Goal: Find specific page/section

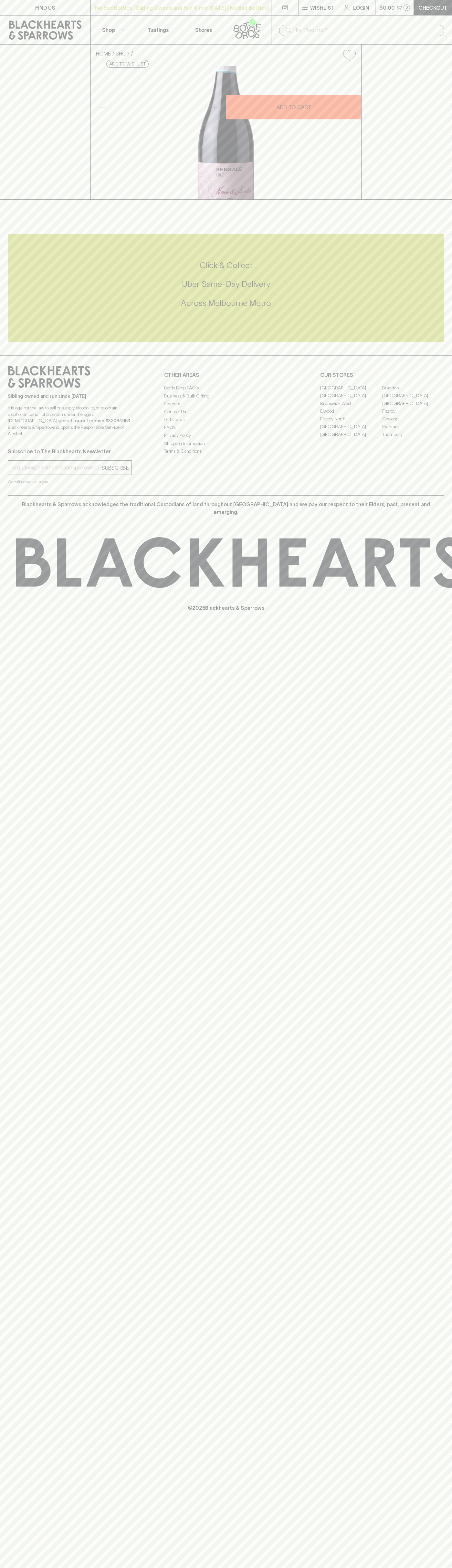
click at [351, 399] on link "[GEOGRAPHIC_DATA]" at bounding box center [351, 395] width 62 height 8
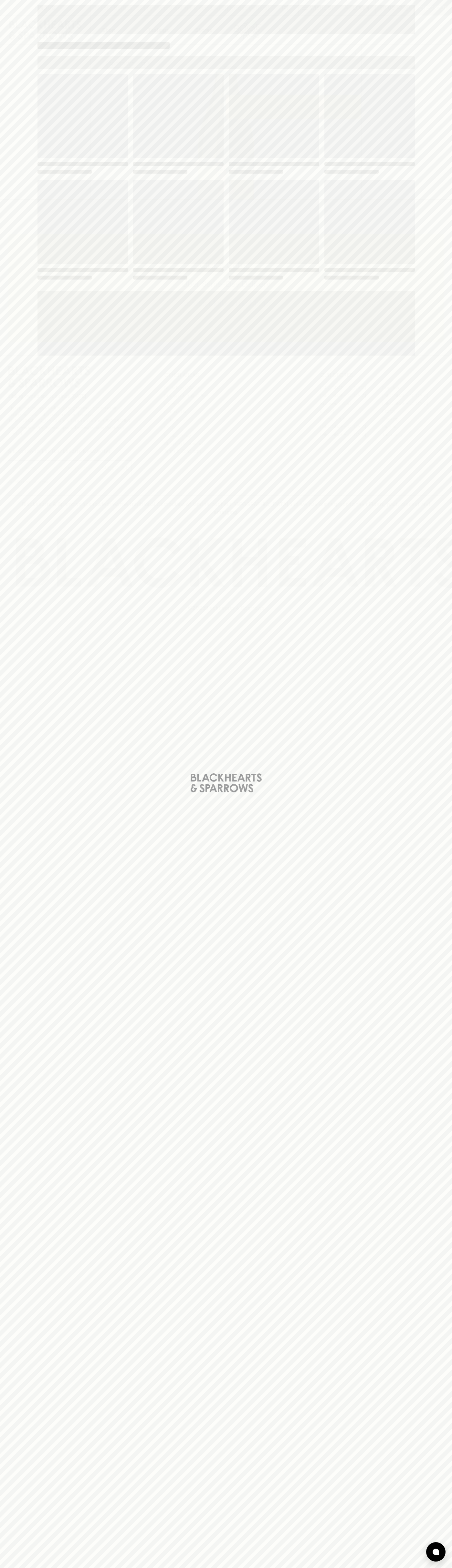
click at [307, 176] on div "Loading" at bounding box center [225, 177] width 377 height 206
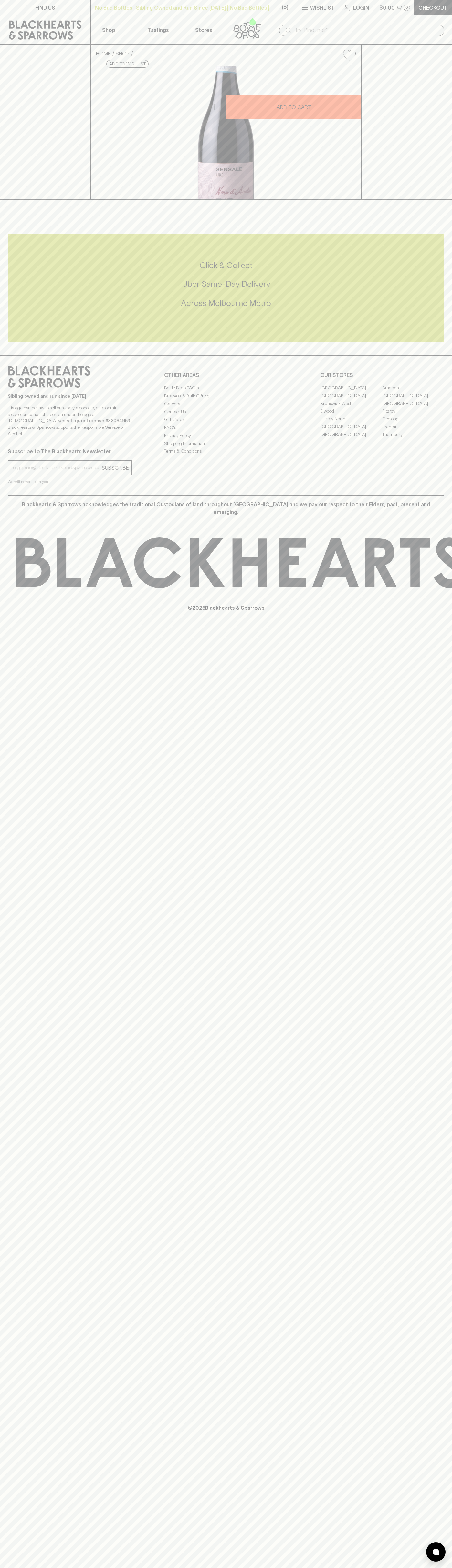
click at [192, 15] on div "| No Bad Bottles | Sibling Owned and Run Since 2006 | No Bad Bottles | Sibling …" at bounding box center [180, 7] width 181 height 15
click at [423, 777] on div "FIND US | No Bad Bottles | Sibling Owned and Run Since 2006 | No Bad Bottles | …" at bounding box center [226, 784] width 452 height 1568
click at [376, 1567] on html "FIND US | No Bad Bottles | Sibling Owned and Run Since 2006 | No Bad Bottles | …" at bounding box center [226, 784] width 452 height 1568
click at [26, 887] on div "FIND US | No Bad Bottles | Sibling Owned and Run Since 2006 | No Bad Bottles | …" at bounding box center [226, 784] width 452 height 1568
